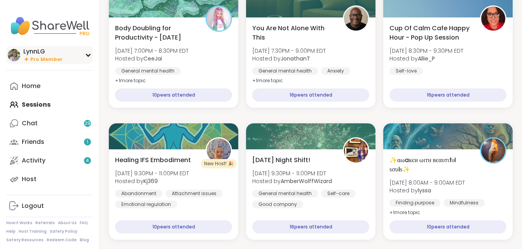
click at [38, 52] on div "LynnLG" at bounding box center [42, 51] width 39 height 9
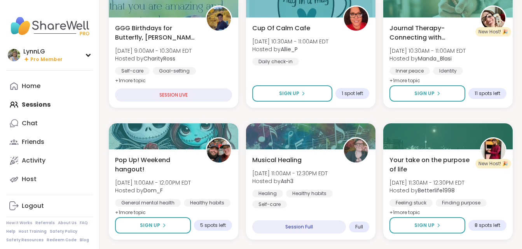
click at [35, 102] on div "Home Sessions Chat Friends Activity Host" at bounding box center [49, 133] width 87 height 112
click at [40, 106] on div "Home Sessions Chat Friends Activity Host" at bounding box center [49, 133] width 87 height 112
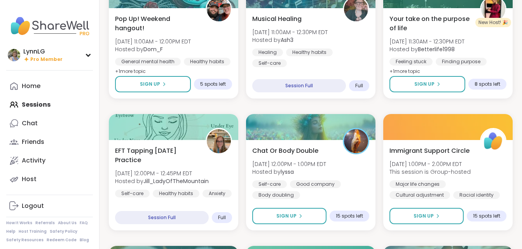
scroll to position [284, 0]
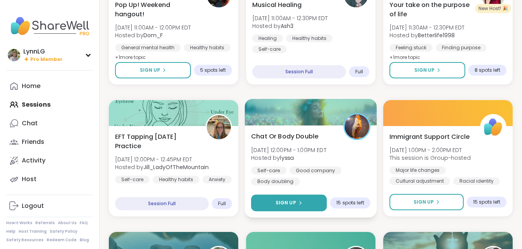
click at [284, 199] on button "Sign Up" at bounding box center [289, 203] width 76 height 17
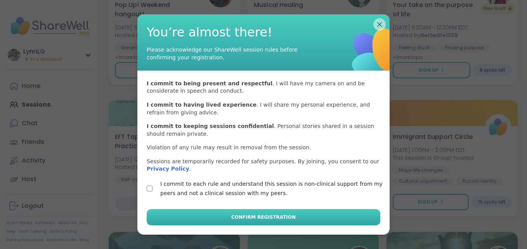
click at [242, 215] on span "Confirm Registration" at bounding box center [263, 217] width 64 height 7
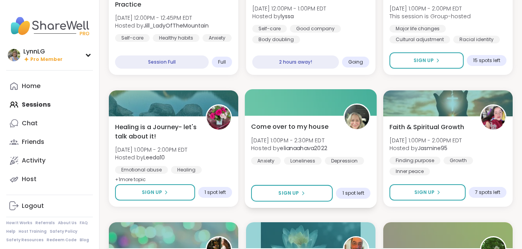
scroll to position [440, 0]
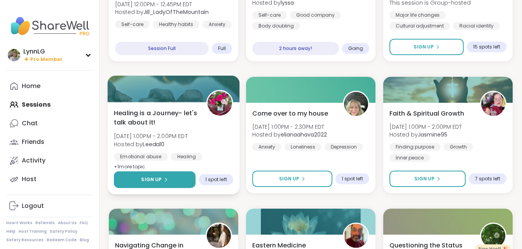
click at [158, 178] on span "Sign Up" at bounding box center [151, 179] width 21 height 7
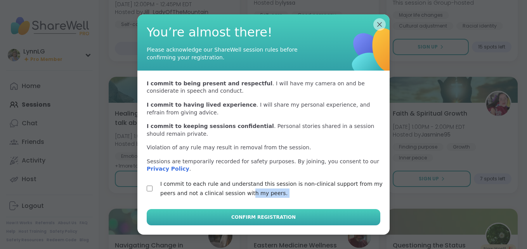
click at [217, 211] on div "You’re almost there! Please acknowledge our ShareWell session rules before conf…" at bounding box center [263, 124] width 252 height 221
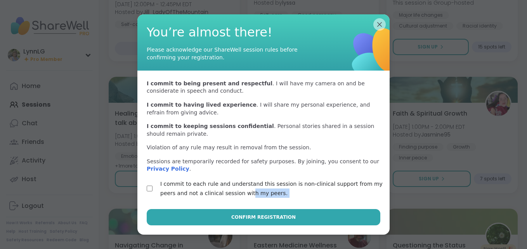
drag, startPoint x: 217, startPoint y: 211, endPoint x: 217, endPoint y: 215, distance: 4.0
click at [217, 215] on button "Confirm Registration" at bounding box center [264, 217] width 234 height 16
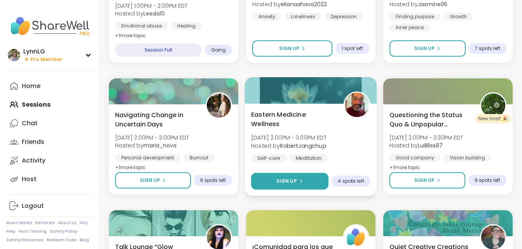
scroll to position [595, 0]
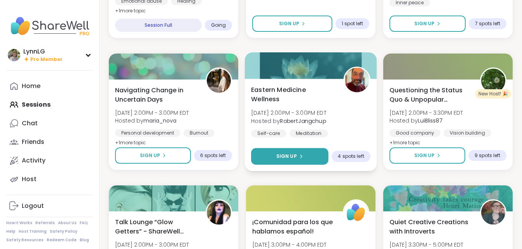
click at [287, 158] on span "Sign Up" at bounding box center [286, 156] width 21 height 7
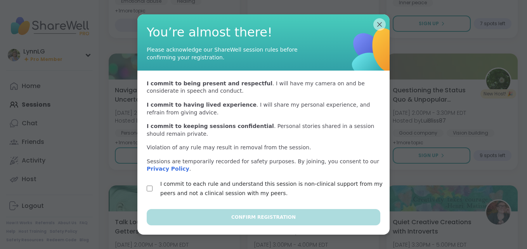
click at [151, 188] on div "I commit to each rule and understand this session is non-clinical support from …" at bounding box center [264, 188] width 234 height 19
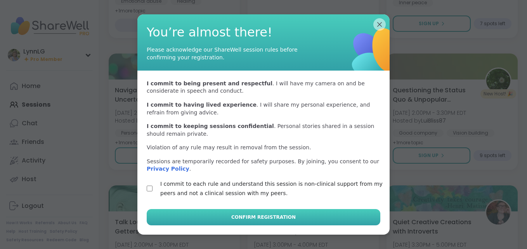
click at [249, 217] on span "Confirm Registration" at bounding box center [263, 217] width 64 height 7
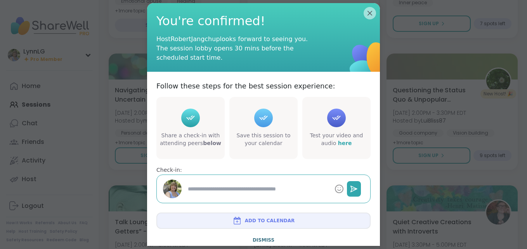
type textarea "*"
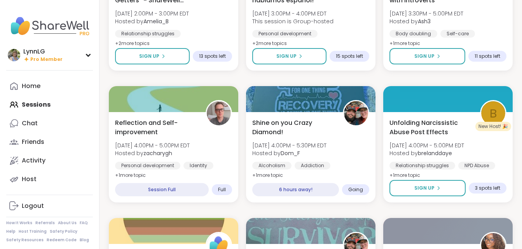
scroll to position [828, 0]
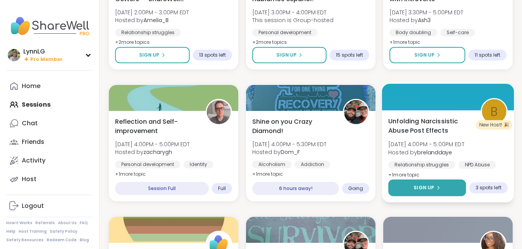
click at [427, 185] on span "Sign Up" at bounding box center [423, 187] width 21 height 7
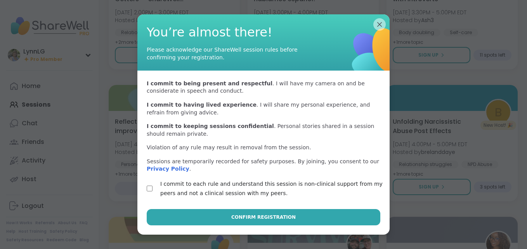
drag, startPoint x: 226, startPoint y: 216, endPoint x: 237, endPoint y: 219, distance: 11.8
click at [230, 218] on button "Confirm Registration" at bounding box center [264, 217] width 234 height 16
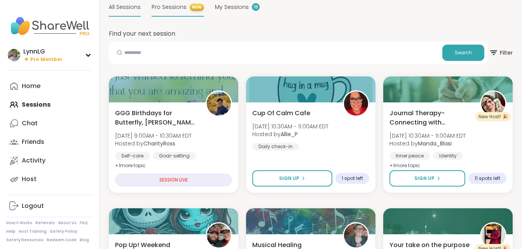
scroll to position [0, 0]
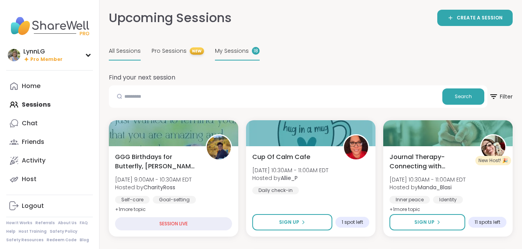
click at [225, 49] on span "My Sessions" at bounding box center [232, 51] width 34 height 8
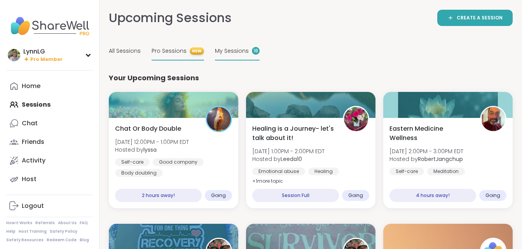
click at [163, 52] on span "Pro Sessions" at bounding box center [168, 51] width 35 height 8
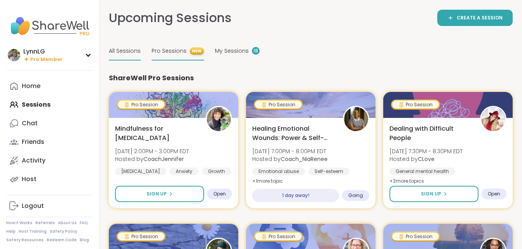
click at [127, 50] on span "All Sessions" at bounding box center [125, 51] width 32 height 8
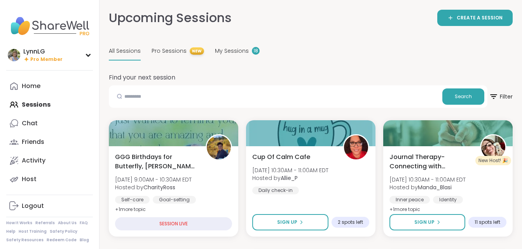
scroll to position [1472, 0]
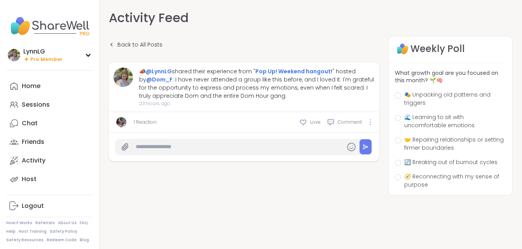
scroll to position [8, 0]
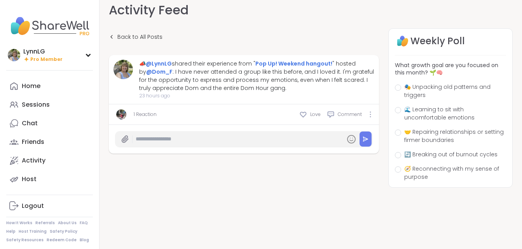
click at [143, 113] on link "1 Reaction" at bounding box center [145, 114] width 23 height 7
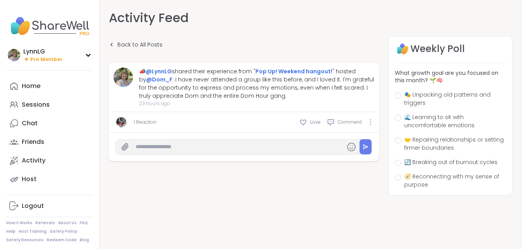
click at [144, 122] on link "1 Reaction" at bounding box center [145, 122] width 23 height 7
